Goal: Check status: Check status

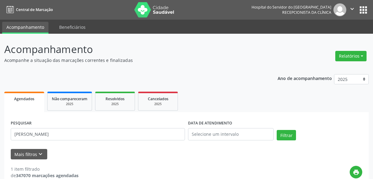
scroll to position [109, 0]
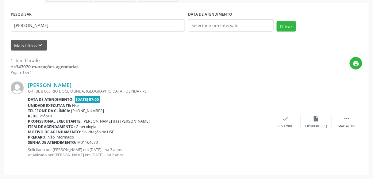
click at [81, 29] on input "[PERSON_NAME]" at bounding box center [98, 25] width 174 height 12
click at [277, 21] on button "Filtrar" at bounding box center [286, 26] width 19 height 10
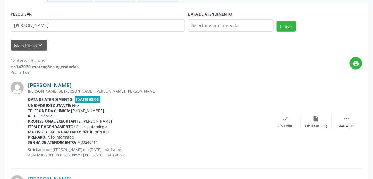
click at [71, 83] on link "[PERSON_NAME]" at bounding box center [50, 85] width 44 height 7
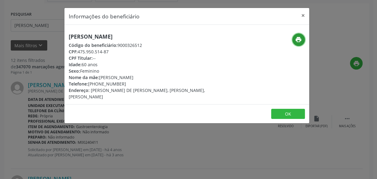
click at [297, 40] on icon "print" at bounding box center [298, 39] width 7 height 7
click at [231, 144] on div "Informações do beneficiário × [PERSON_NAME] Código do beneficiário: 9000326512 …" at bounding box center [188, 89] width 377 height 179
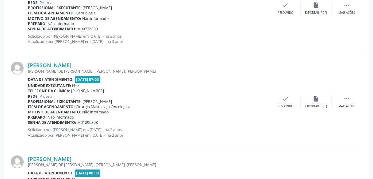
scroll to position [416, 0]
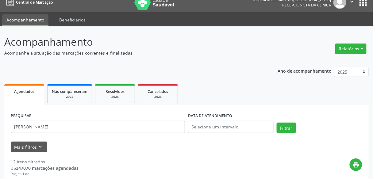
scroll to position [0, 0]
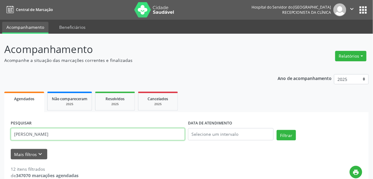
click at [128, 136] on input "[PERSON_NAME]" at bounding box center [98, 134] width 174 height 12
type input "k"
